Goal: Transaction & Acquisition: Obtain resource

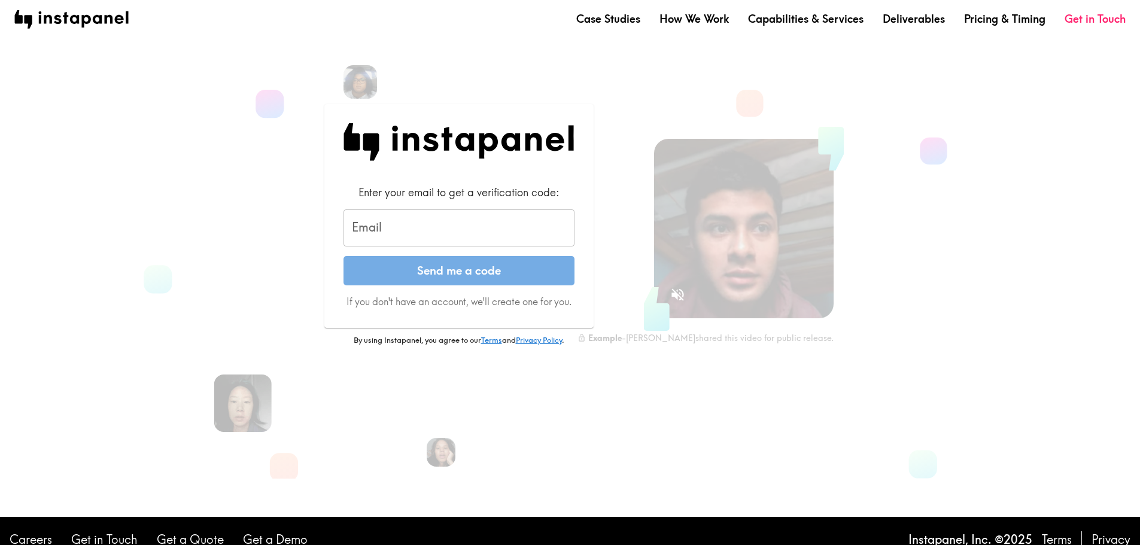
click at [394, 239] on input "Email" at bounding box center [459, 227] width 231 height 37
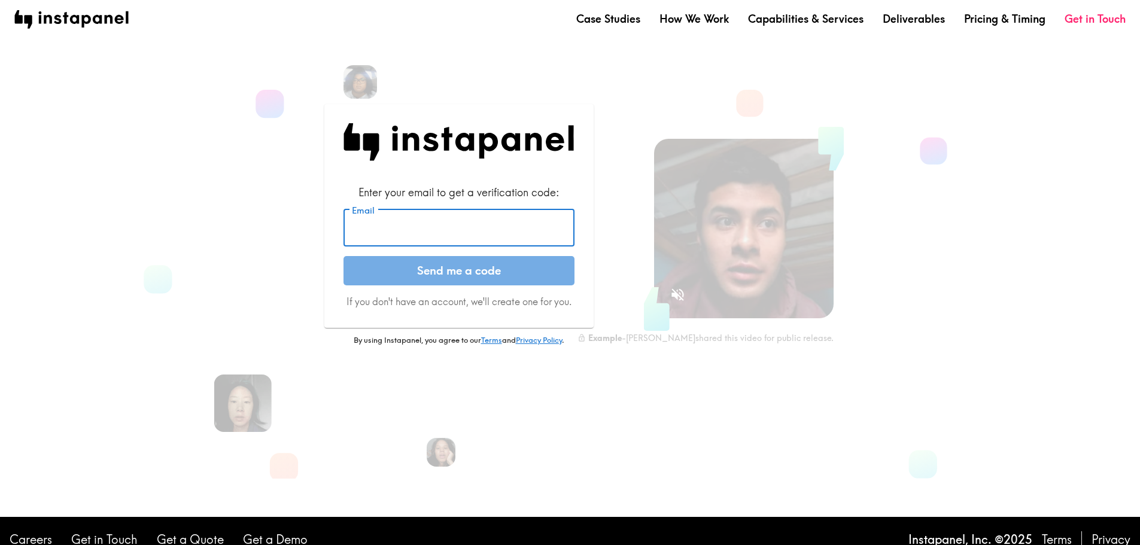
type input "[EMAIL_ADDRESS][DOMAIN_NAME]"
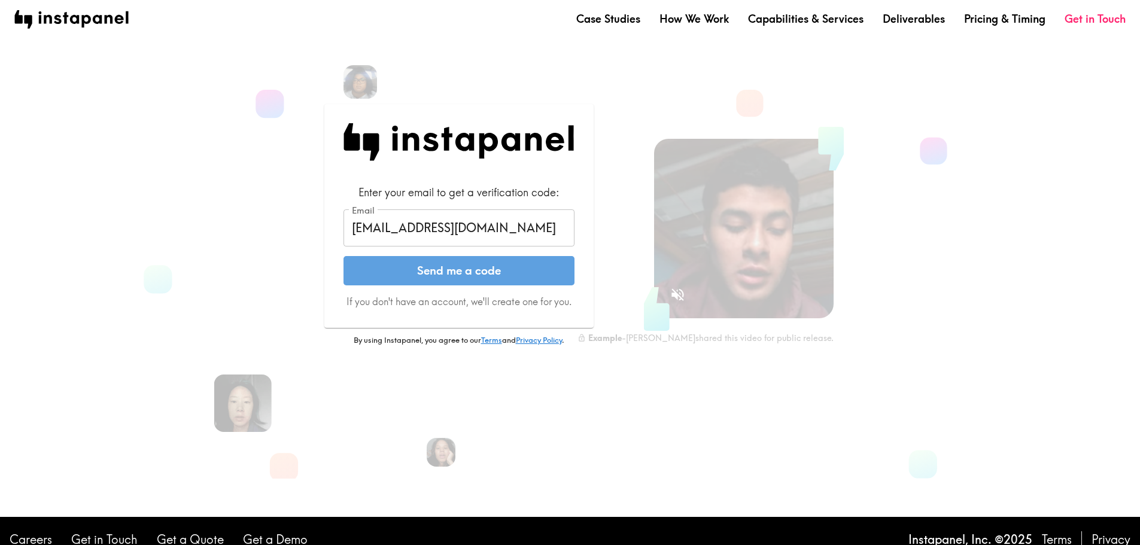
click at [443, 271] on button "Send me a code" at bounding box center [459, 271] width 231 height 30
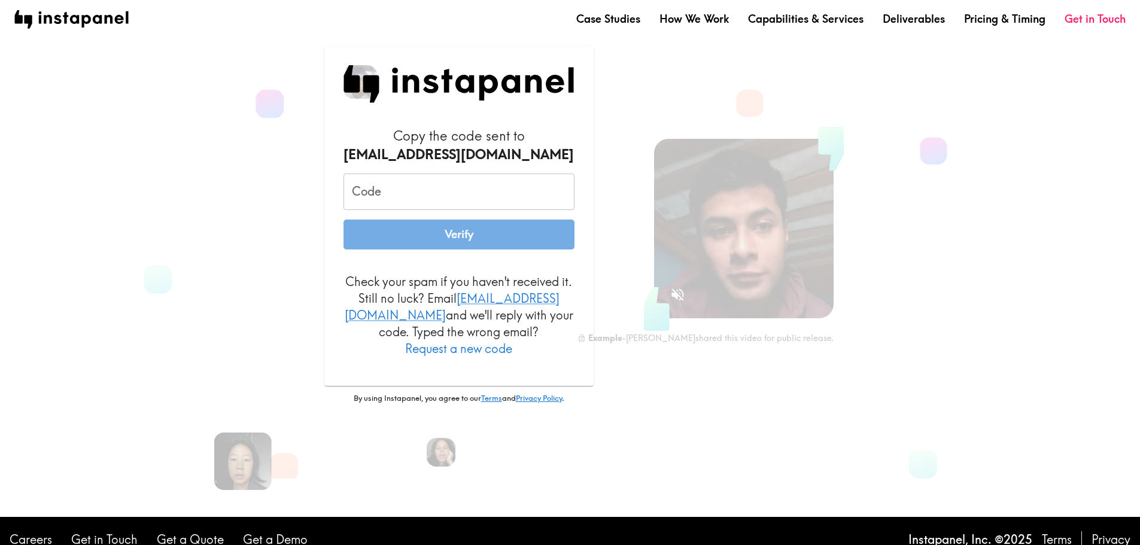
click at [402, 207] on input "Code" at bounding box center [459, 192] width 231 height 37
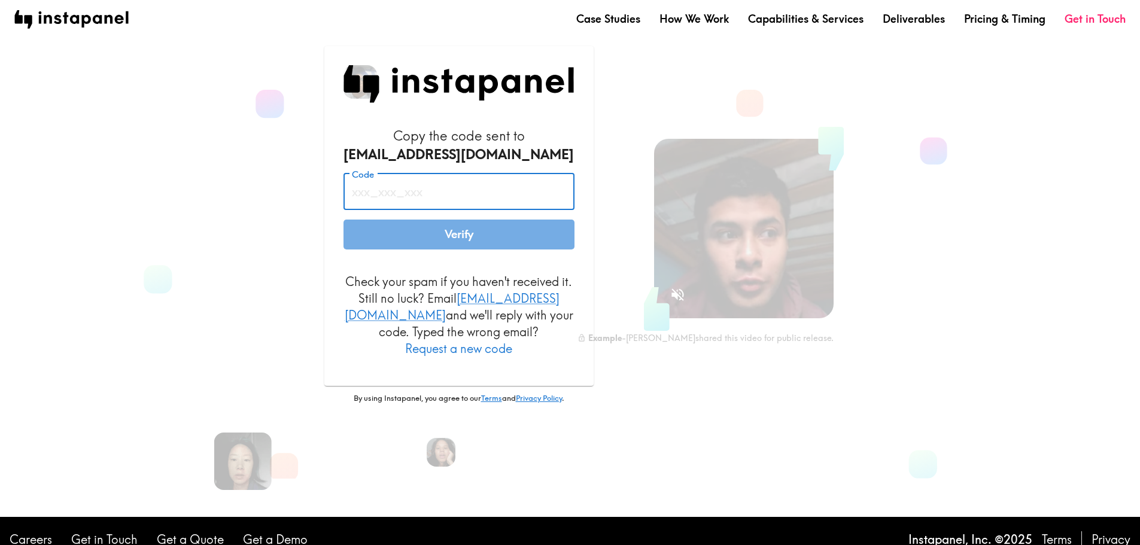
paste input "2UN_qT9_9AA"
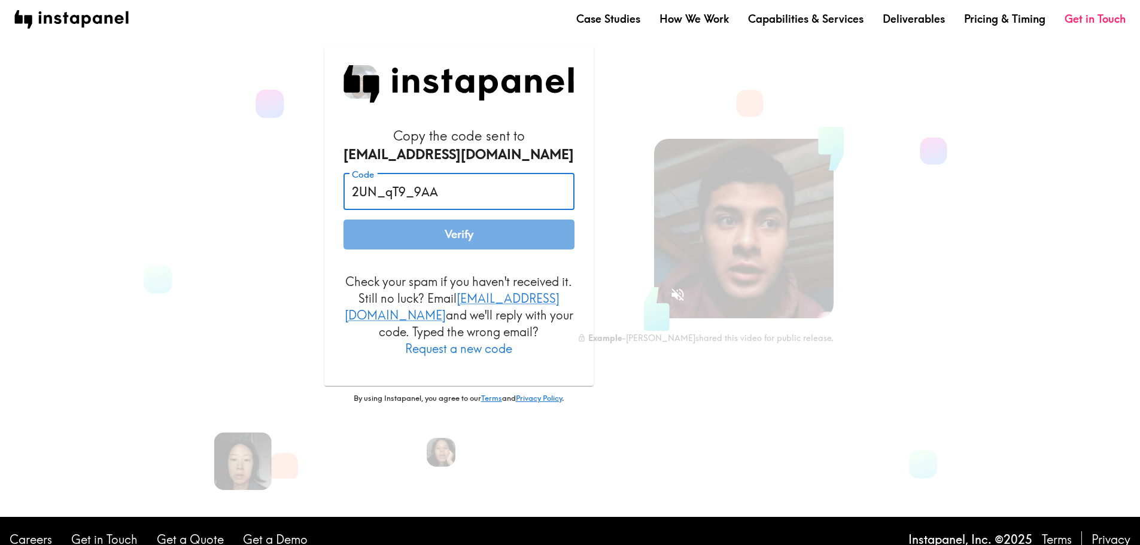
type input "2UN_qT9_9AA"
click at [442, 250] on button "Verify" at bounding box center [459, 235] width 231 height 30
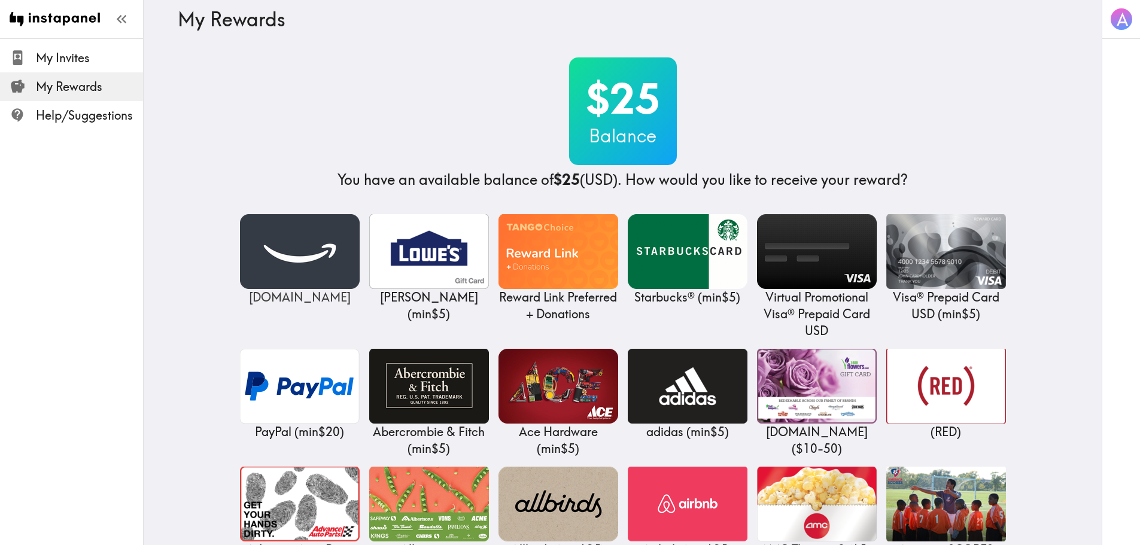
click at [277, 240] on img at bounding box center [300, 251] width 120 height 75
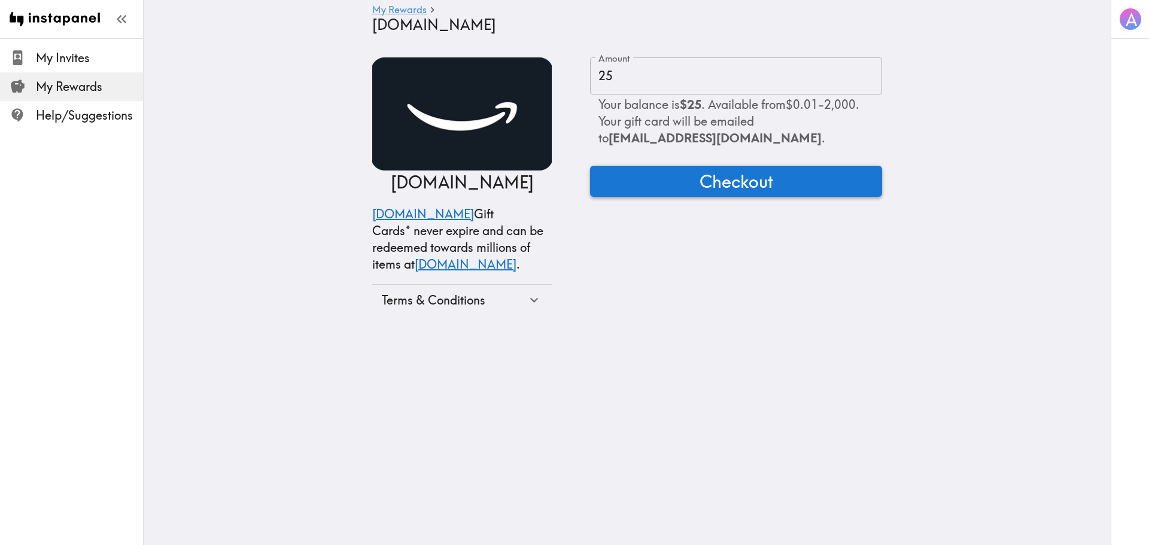
click at [693, 186] on button "Checkout" at bounding box center [736, 181] width 292 height 31
